Goal: Information Seeking & Learning: Learn about a topic

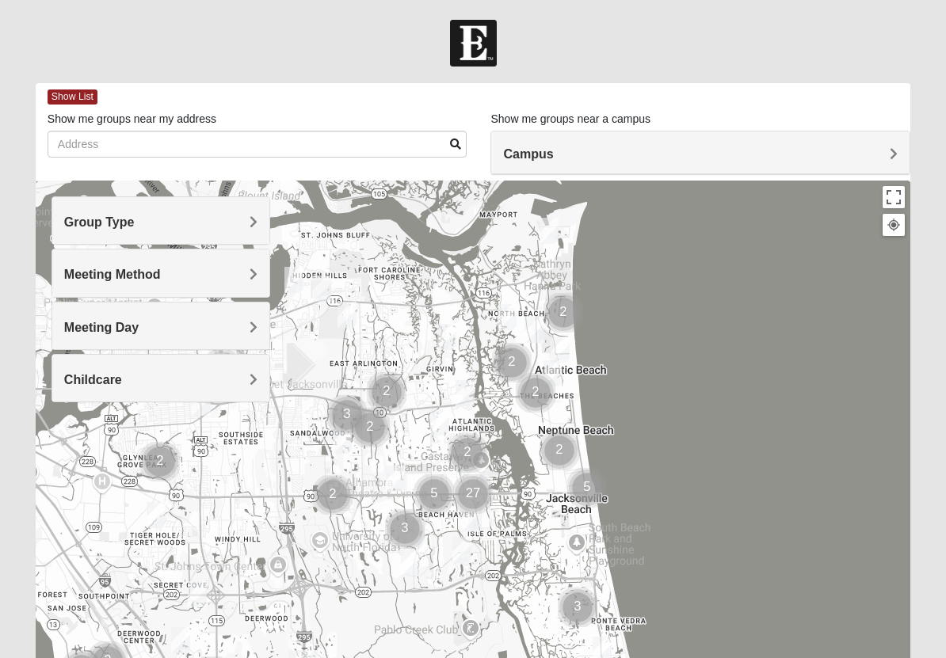
click at [135, 224] on span "Group Type" at bounding box center [99, 222] width 71 height 13
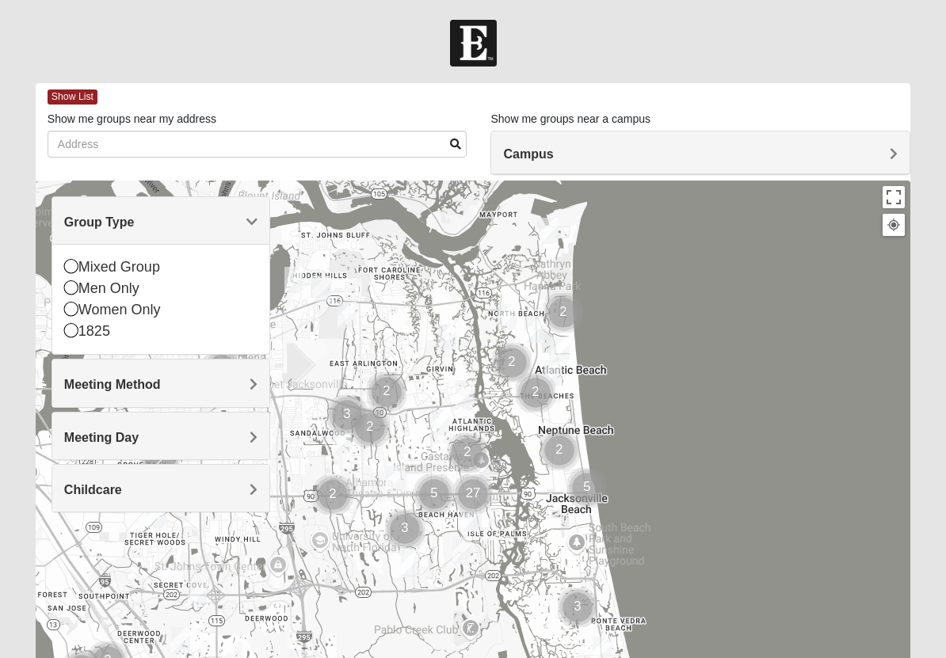
click at [135, 219] on span "Group Type" at bounding box center [99, 222] width 71 height 13
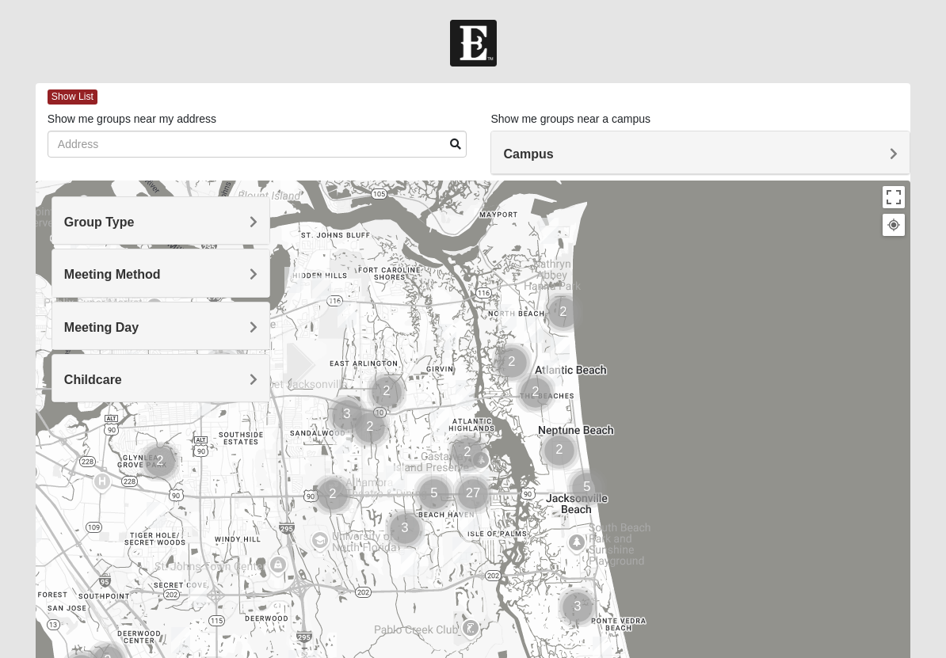
click at [161, 274] on span "Meeting Method" at bounding box center [112, 274] width 97 height 13
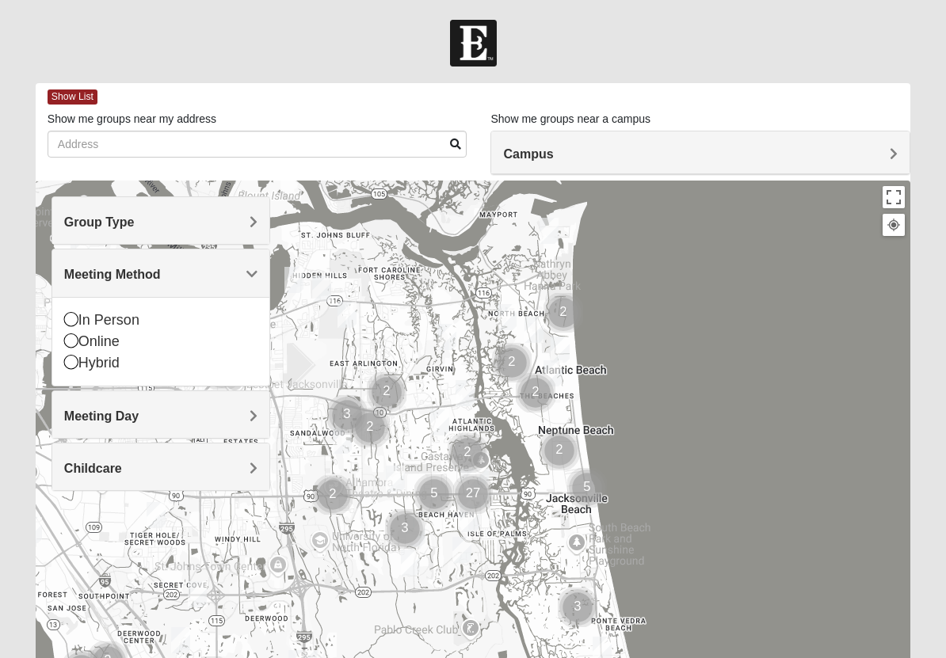
click at [161, 274] on span "Meeting Method" at bounding box center [112, 274] width 97 height 13
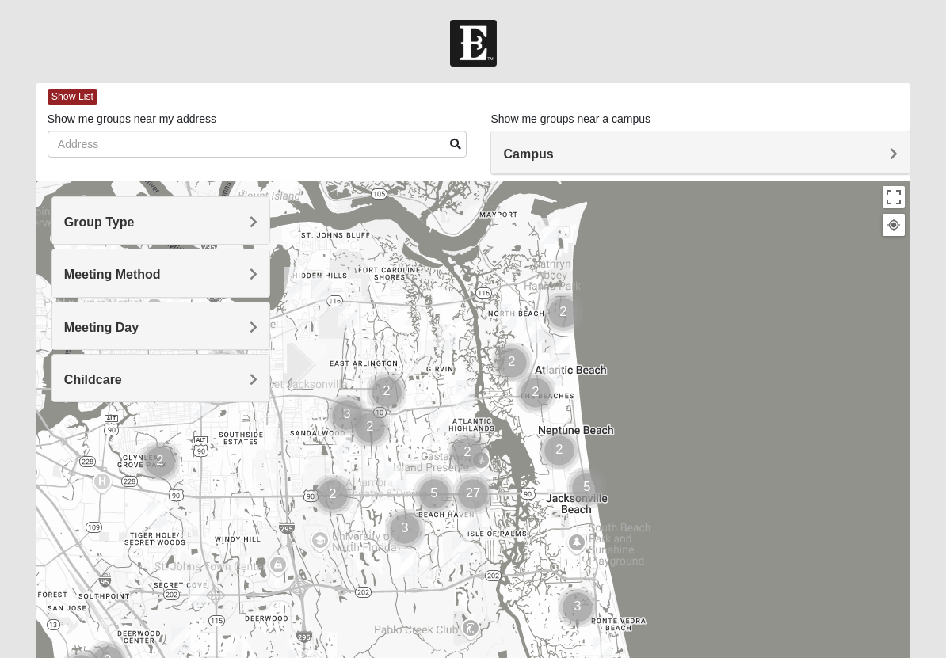
click at [139, 326] on span "Meeting Day" at bounding box center [101, 327] width 74 height 13
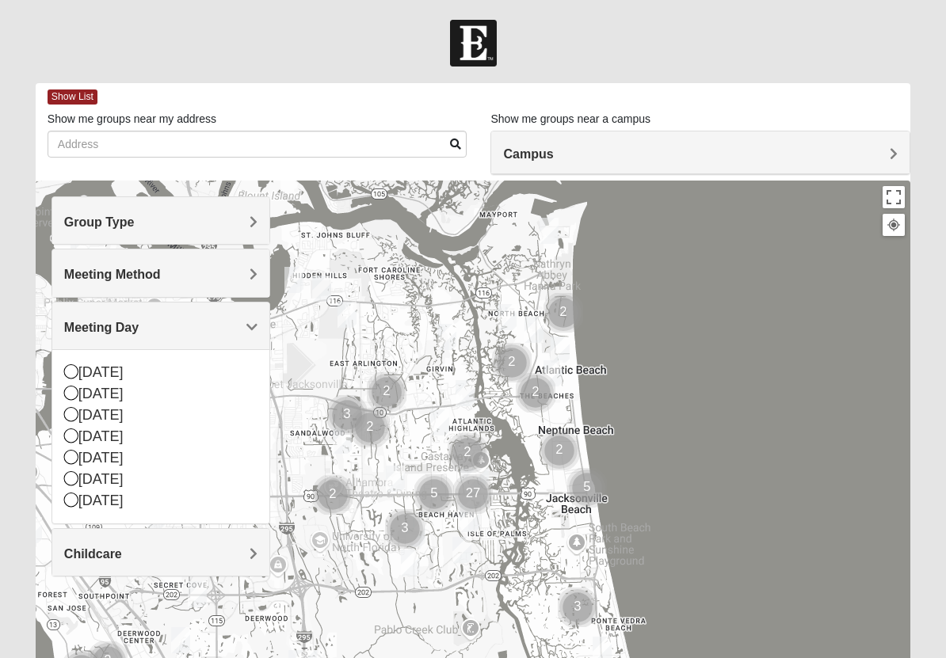
click at [139, 326] on span "Meeting Day" at bounding box center [101, 327] width 74 height 13
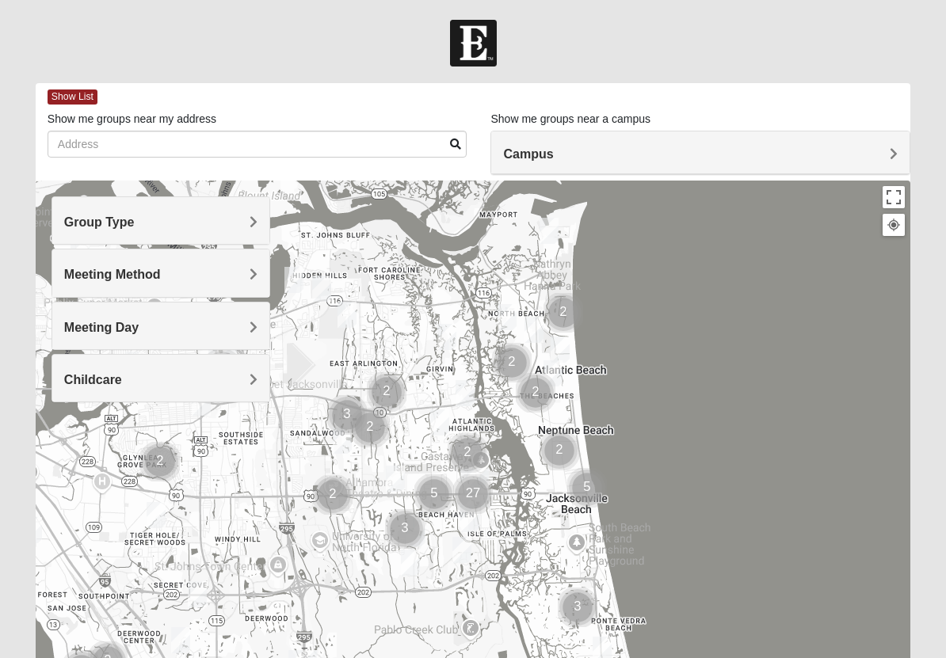
click at [247, 381] on h4 "Childcare" at bounding box center [160, 379] width 193 height 15
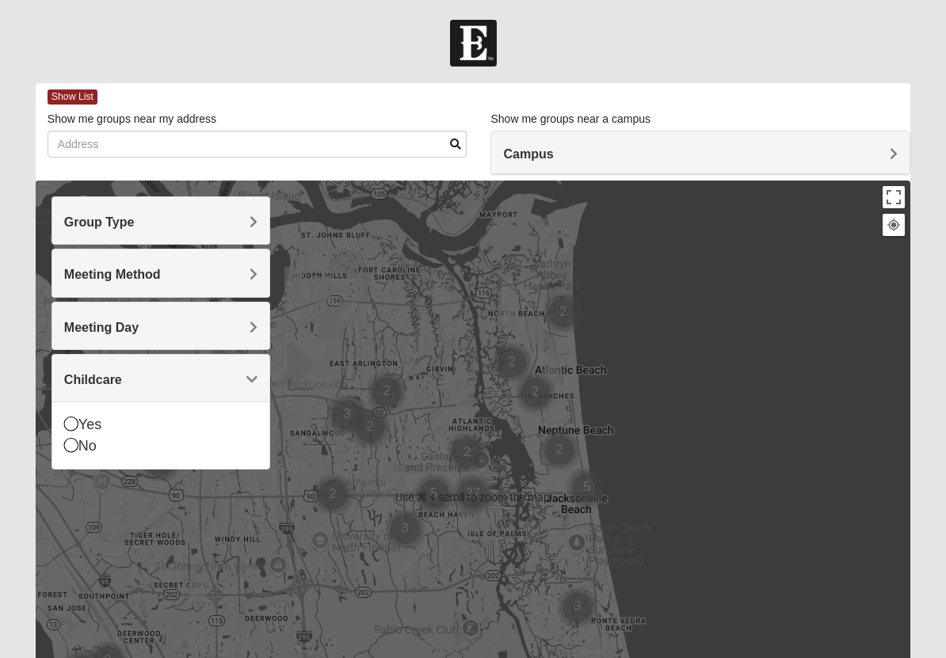
click at [427, 431] on div at bounding box center [473, 498] width 875 height 634
click at [399, 429] on div at bounding box center [473, 498] width 875 height 634
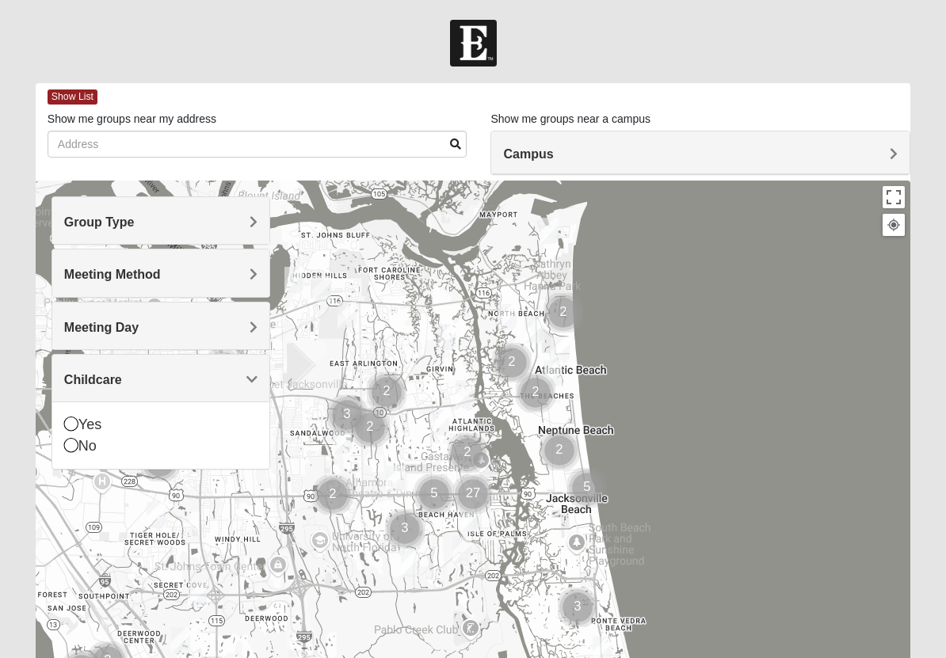
click at [399, 429] on div at bounding box center [473, 498] width 875 height 634
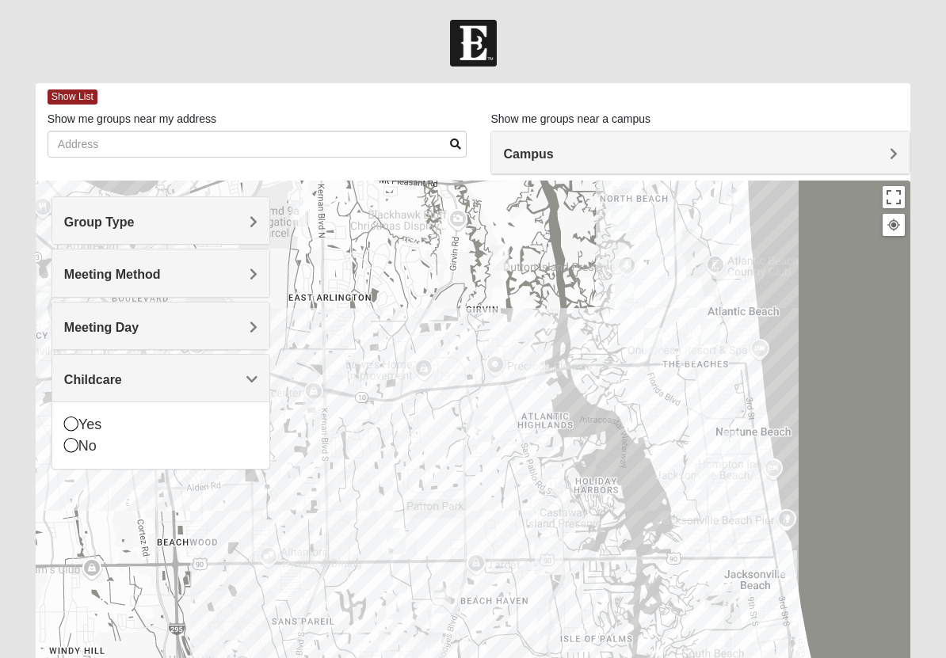
click at [424, 434] on div at bounding box center [473, 498] width 875 height 634
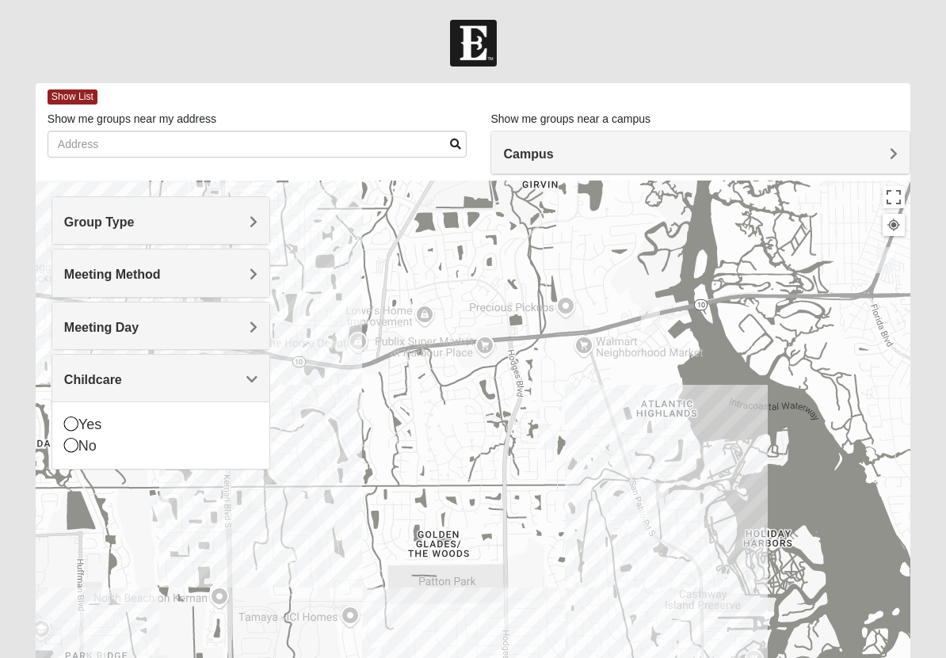
click at [548, 437] on img "Womens Yonge 32224" at bounding box center [547, 437] width 19 height 26
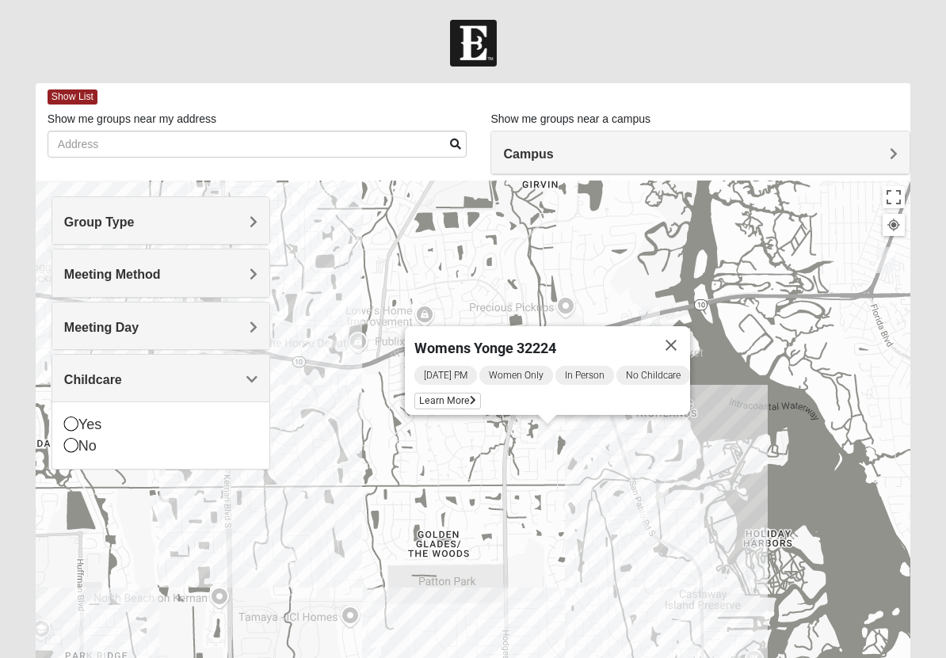
click at [642, 521] on img "1825 Womens Wood 32224" at bounding box center [637, 522] width 19 height 26
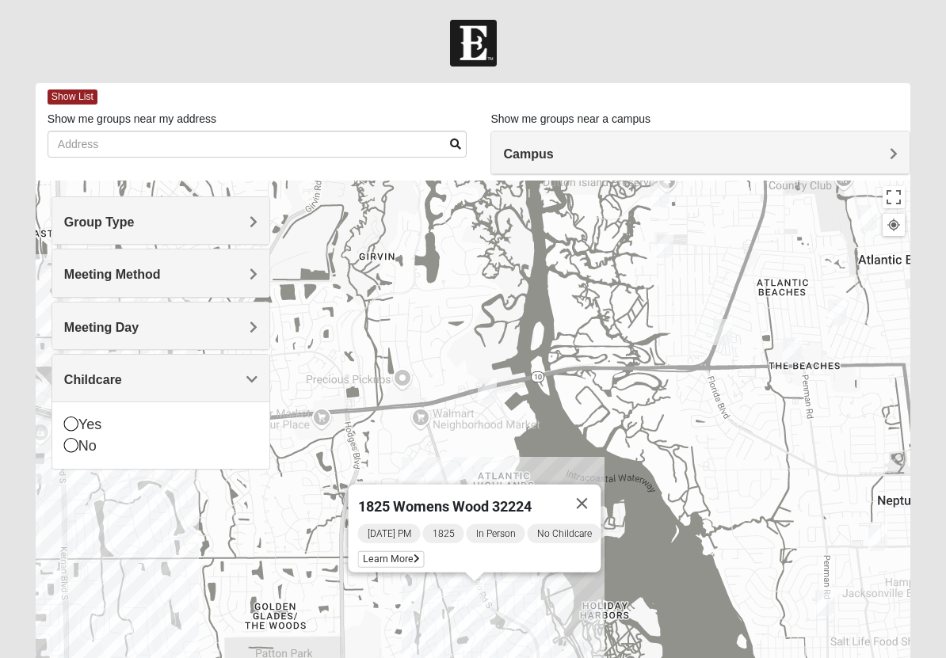
drag, startPoint x: 597, startPoint y: 328, endPoint x: 433, endPoint y: 400, distance: 179.9
click at [433, 400] on div "1825 Womens Wood 32224 [DATE] PM 1825 In Person No Childcare Learn More" at bounding box center [473, 498] width 875 height 634
click at [666, 239] on img "Womens Simmons 32233" at bounding box center [663, 245] width 19 height 26
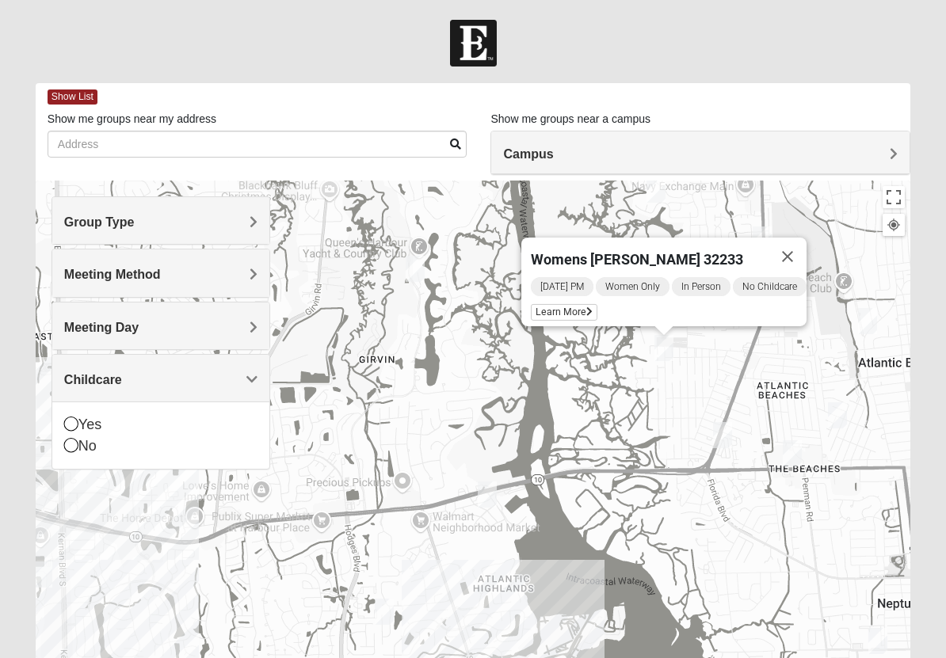
click at [723, 435] on img "1825 Mixed Arola 32233" at bounding box center [722, 435] width 19 height 26
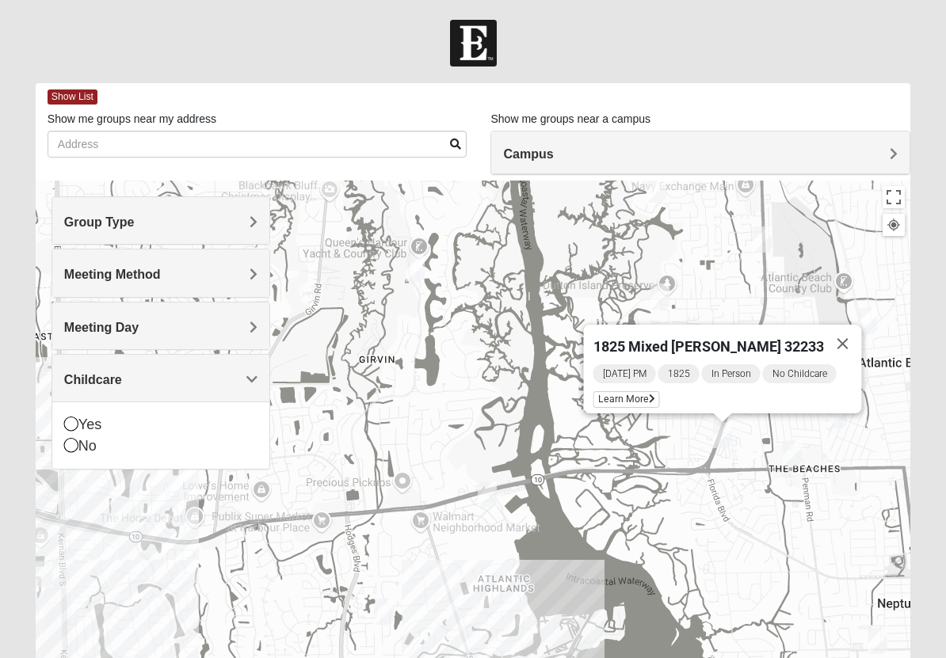
click at [845, 432] on div "1825 Mixed [PERSON_NAME] 32233 [DATE] PM 1825 In Person No Childcare Learn More" at bounding box center [473, 498] width 875 height 634
click at [840, 421] on img "Mixed Dennis 32233" at bounding box center [837, 416] width 19 height 26
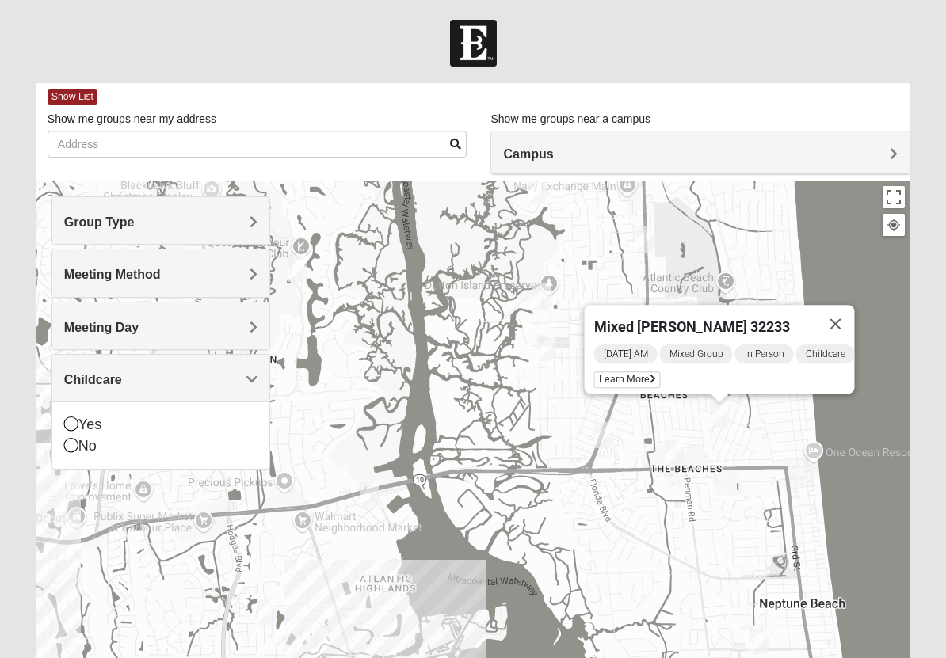
click at [644, 233] on img "Mens McCann 32233" at bounding box center [644, 240] width 19 height 26
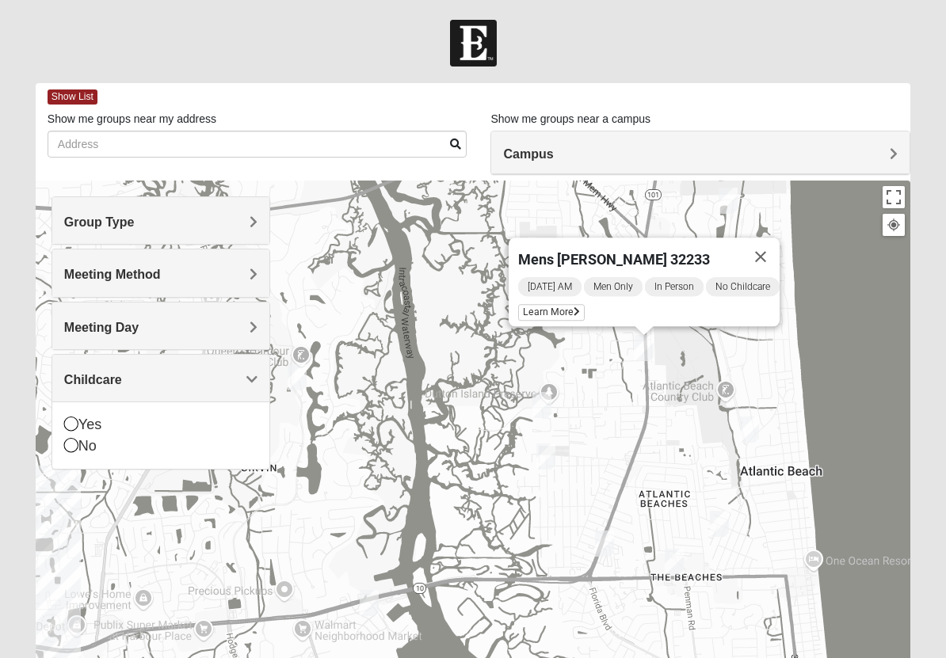
click at [750, 430] on img "Mens Militello 32233" at bounding box center [749, 430] width 19 height 26
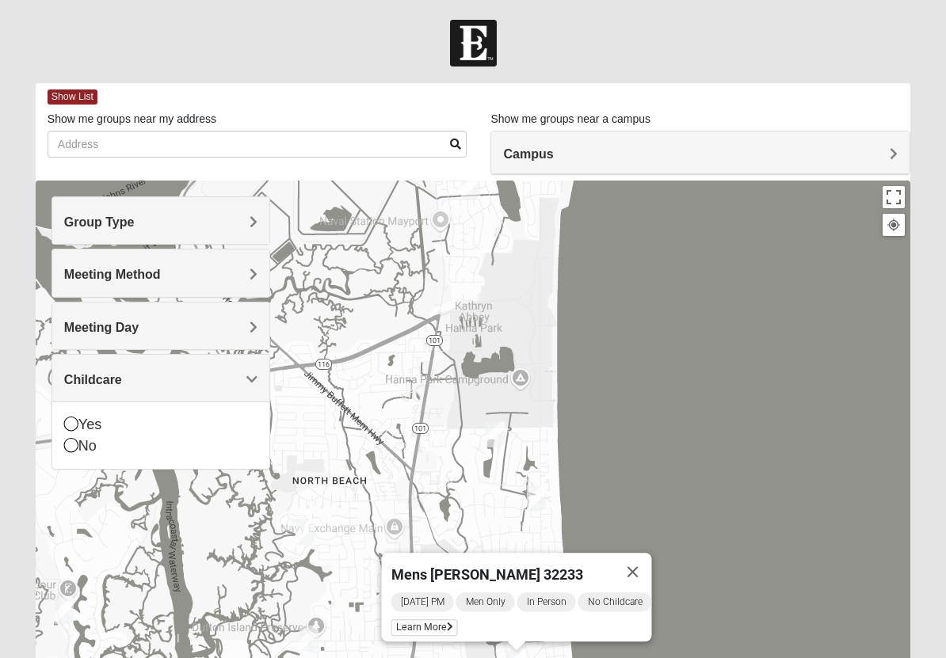
drag, startPoint x: 535, startPoint y: 254, endPoint x: 332, endPoint y: 488, distance: 309.5
click at [332, 488] on div "Mens [PERSON_NAME] 32233 [DATE] PM Men Only In Person No Childcare Learn More" at bounding box center [473, 498] width 875 height 634
